Goal: Transaction & Acquisition: Purchase product/service

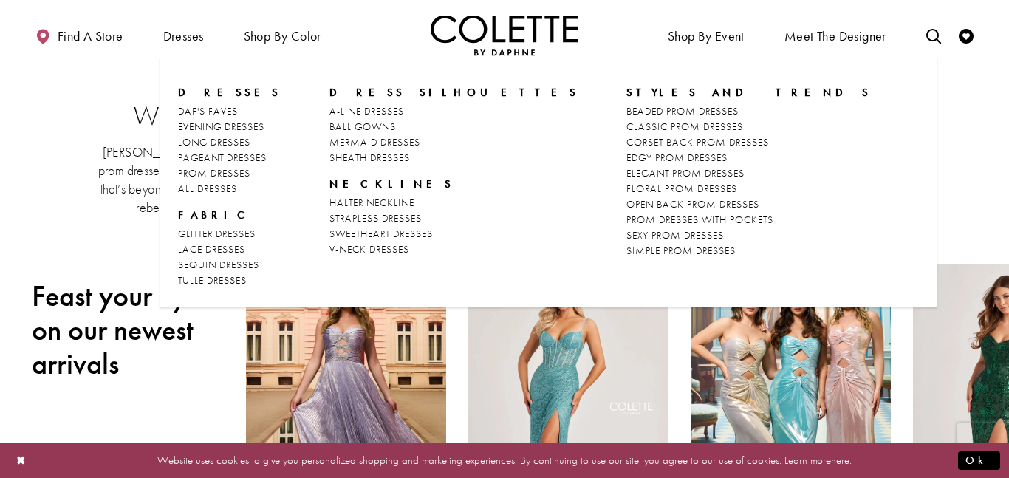
click at [196, 86] on span "Dresses" at bounding box center [229, 92] width 103 height 15
click at [237, 168] on span "PROM DRESSES" at bounding box center [214, 172] width 72 height 13
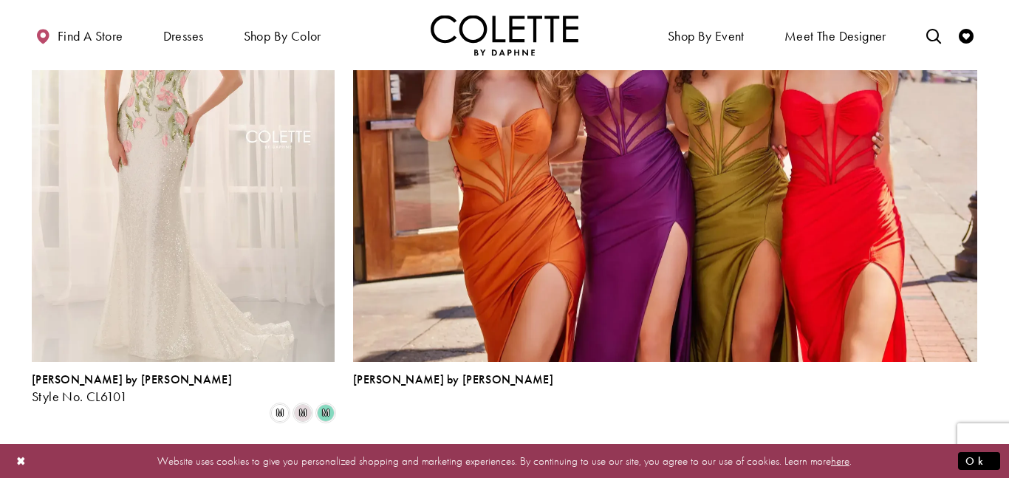
scroll to position [3250, 0]
click at [476, 453] on span "2" at bounding box center [479, 461] width 7 height 16
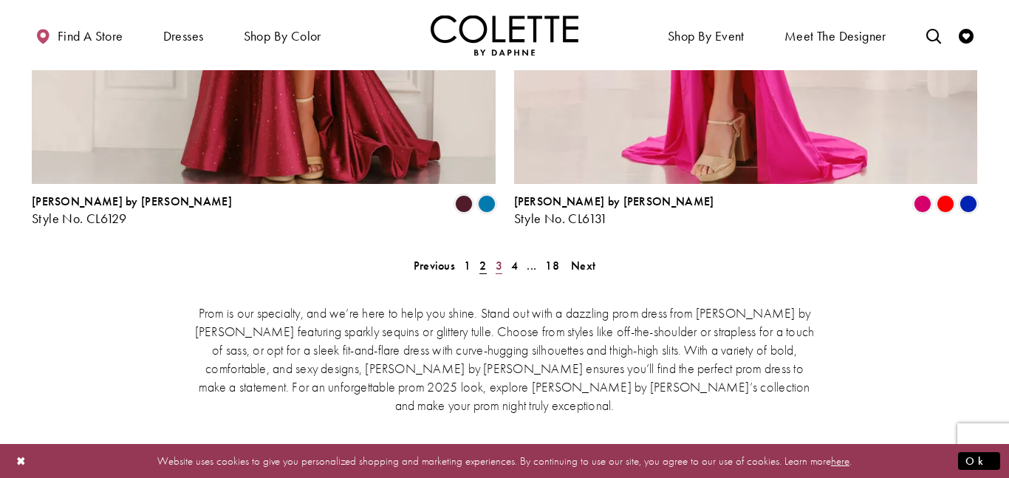
click at [502, 255] on link "3" at bounding box center [499, 265] width 16 height 21
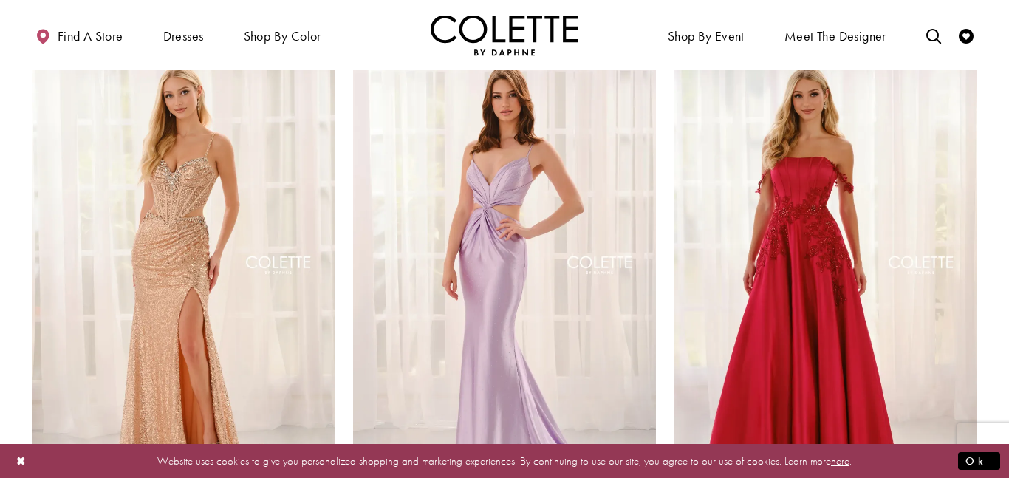
scroll to position [1683, 0]
